Goal: Task Accomplishment & Management: Manage account settings

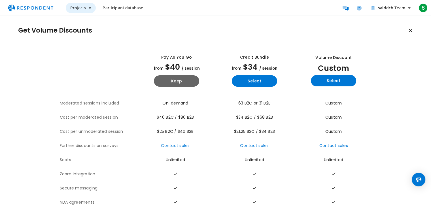
click at [91, 10] on button "Projects" at bounding box center [81, 8] width 30 height 10
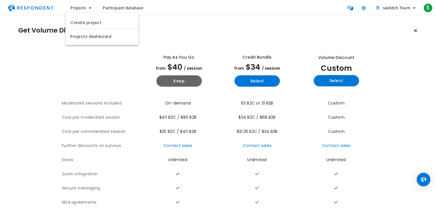
click at [174, 24] on md-backdrop at bounding box center [218, 104] width 436 height 209
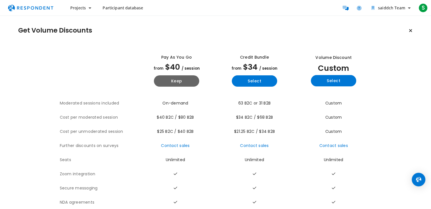
click at [79, 28] on h1 "Get Volume Discounts" at bounding box center [55, 31] width 74 height 8
click at [83, 8] on span "Projects" at bounding box center [78, 7] width 16 height 5
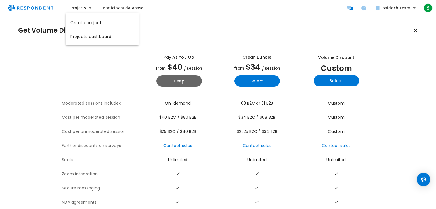
click at [83, 8] on md-backdrop at bounding box center [218, 104] width 436 height 209
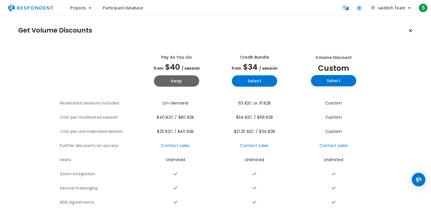
click at [83, 8] on span "Projects" at bounding box center [78, 7] width 16 height 5
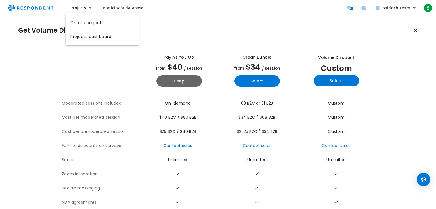
click at [86, 40] on link "Projects dashboard" at bounding box center [102, 36] width 73 height 14
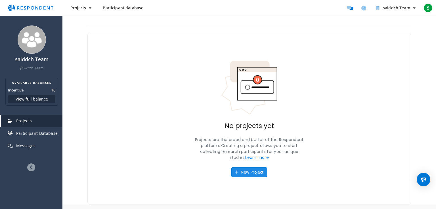
click at [245, 170] on button "New Project" at bounding box center [249, 173] width 36 height 10
click at [255, 169] on button "New Project" at bounding box center [249, 173] width 36 height 10
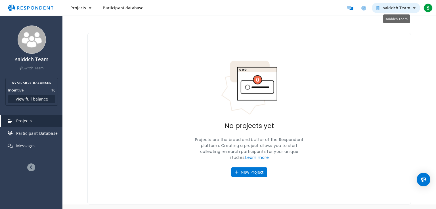
click at [413, 7] on icon "saiddch Team" at bounding box center [414, 8] width 3 height 4
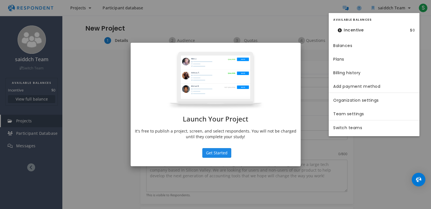
click at [226, 148] on button "Get Started" at bounding box center [216, 153] width 29 height 10
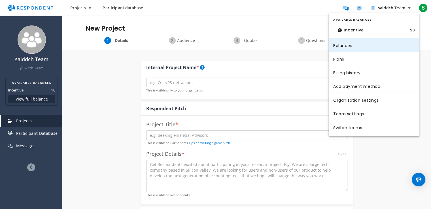
click at [417, 48] on link "Balances" at bounding box center [374, 45] width 91 height 14
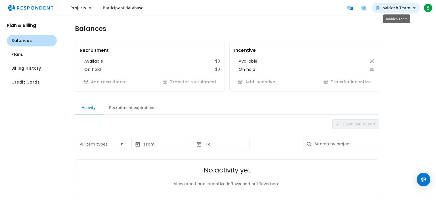
click at [416, 10] on button "saiddch Team" at bounding box center [395, 8] width 48 height 10
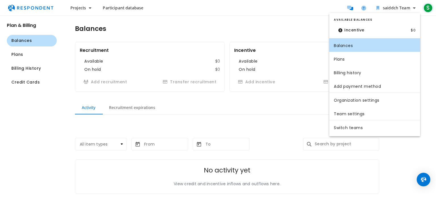
click at [427, 8] on md-backdrop at bounding box center [218, 104] width 436 height 209
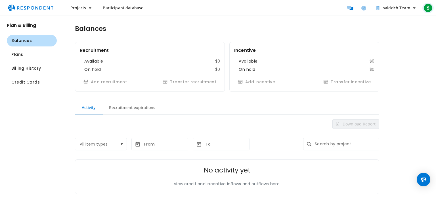
click at [427, 8] on span "S" at bounding box center [427, 7] width 9 height 9
click at [427, 8] on md-backdrop at bounding box center [218, 104] width 436 height 209
click at [25, 53] on button "Plans" at bounding box center [32, 55] width 50 height 12
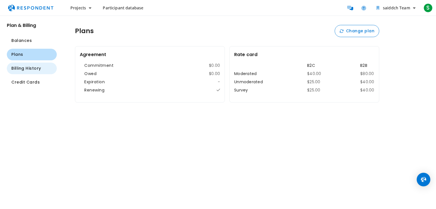
click at [25, 71] on button "Billing History" at bounding box center [32, 69] width 50 height 12
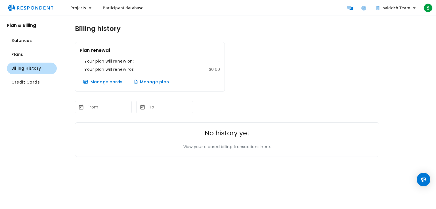
click at [37, 11] on img "Main navigation" at bounding box center [31, 8] width 52 height 11
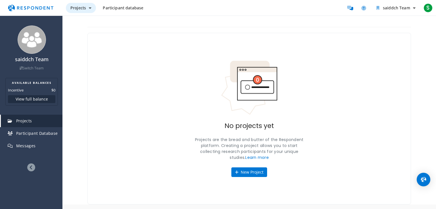
click at [89, 7] on icon "Main navigation" at bounding box center [90, 8] width 3 height 4
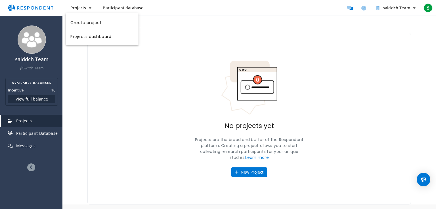
click at [123, 5] on md-backdrop at bounding box center [218, 104] width 436 height 209
click at [123, 7] on span "Participant database" at bounding box center [123, 7] width 41 height 5
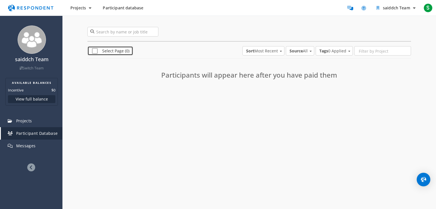
click at [96, 48] on span "Select Page (0)" at bounding box center [110, 51] width 37 height 7
click at [96, 48] on span "Select Page (0)" at bounding box center [109, 51] width 34 height 7
checkbox input "false"
click at [40, 69] on link "Switch Team" at bounding box center [32, 68] width 24 height 5
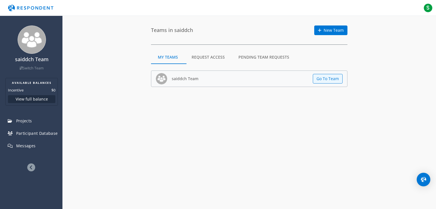
click at [244, 58] on md-tab-item "Pending Team Requests" at bounding box center [263, 57] width 64 height 14
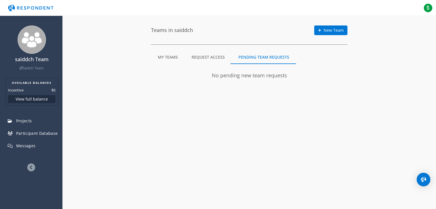
click at [203, 56] on md-tab-item "Request Access" at bounding box center [208, 57] width 47 height 14
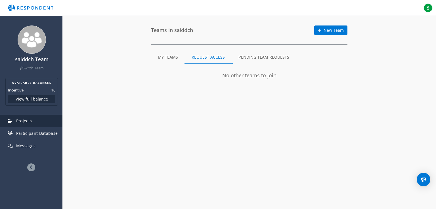
click at [23, 122] on span "Projects" at bounding box center [24, 120] width 16 height 5
click at [22, 6] on img "Main navigation" at bounding box center [31, 8] width 52 height 11
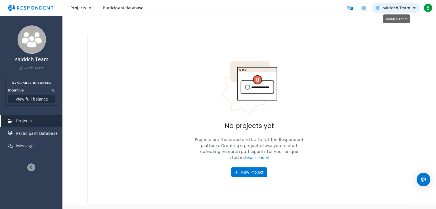
click at [414, 9] on icon "saiddch Team" at bounding box center [414, 8] width 3 height 4
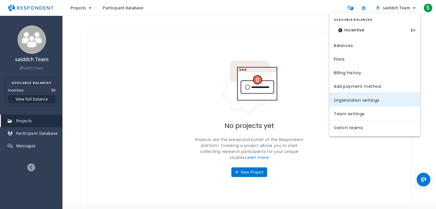
click at [364, 99] on link "Organization settings" at bounding box center [374, 100] width 91 height 14
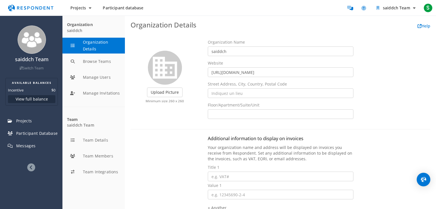
scroll to position [5, 0]
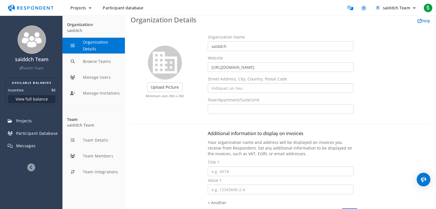
click at [272, 87] on input "text" at bounding box center [280, 88] width 145 height 10
click at [246, 106] on input "text" at bounding box center [280, 109] width 145 height 10
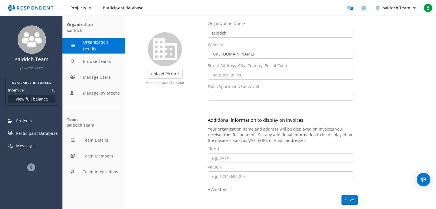
scroll to position [0, 0]
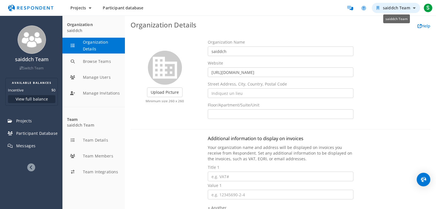
click at [411, 12] on button "saiddch Team" at bounding box center [395, 8] width 48 height 10
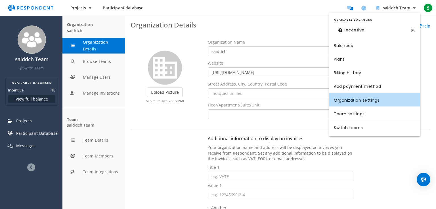
click at [411, 11] on md-backdrop at bounding box center [218, 104] width 436 height 209
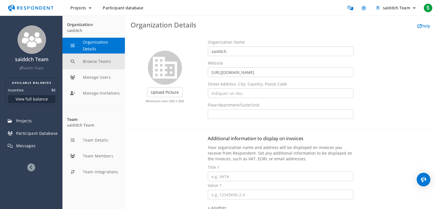
click at [92, 63] on button "Browse Teams" at bounding box center [93, 62] width 62 height 16
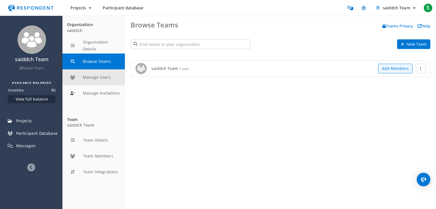
click at [90, 78] on button "Manage Users" at bounding box center [93, 77] width 62 height 16
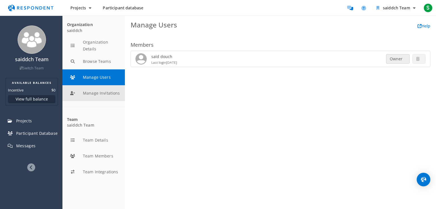
click at [90, 89] on button "Manage Invitations" at bounding box center [93, 93] width 62 height 16
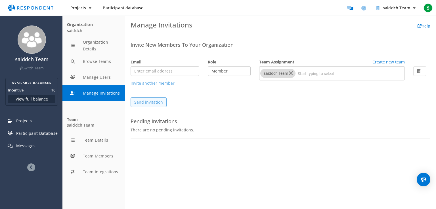
drag, startPoint x: 226, startPoint y: 96, endPoint x: 282, endPoint y: 83, distance: 58.0
click at [282, 83] on div "Invite New Members To Your Organization Email Role Team Assignment Create new t…" at bounding box center [279, 77] width 299 height 71
click at [82, 70] on button "Manage Users" at bounding box center [93, 77] width 62 height 16
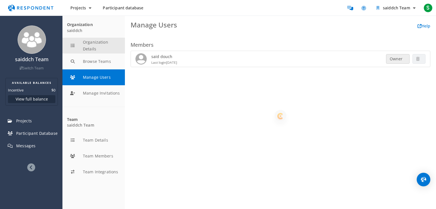
click at [80, 42] on button "Organization Details" at bounding box center [93, 46] width 62 height 16
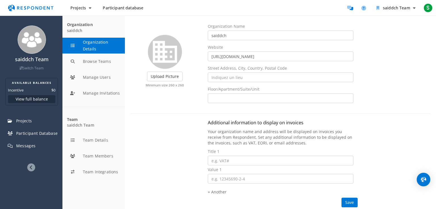
scroll to position [16, 0]
click at [386, 75] on div "Upload Picture Finished Cropping Minimum size 260 x 260 Organization Name saidd…" at bounding box center [280, 66] width 308 height 84
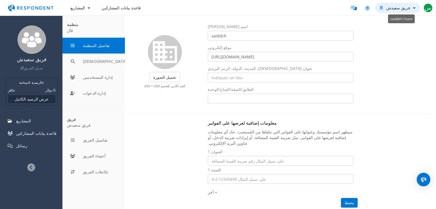
click at [414, 10] on button "فريق سعيدش" at bounding box center [397, 8] width 45 height 10
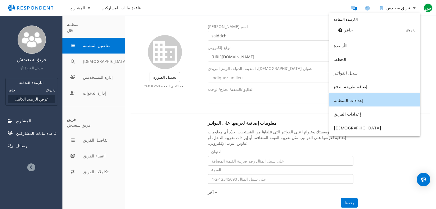
click at [430, 7] on md-backdrop at bounding box center [218, 104] width 436 height 209
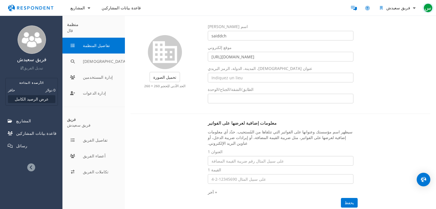
click at [430, 7] on font "س" at bounding box center [427, 8] width 7 height 8
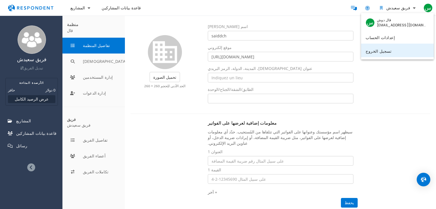
click at [385, 51] on font "تسجيل الخروج" at bounding box center [378, 51] width 26 height 6
